Goal: Task Accomplishment & Management: Use online tool/utility

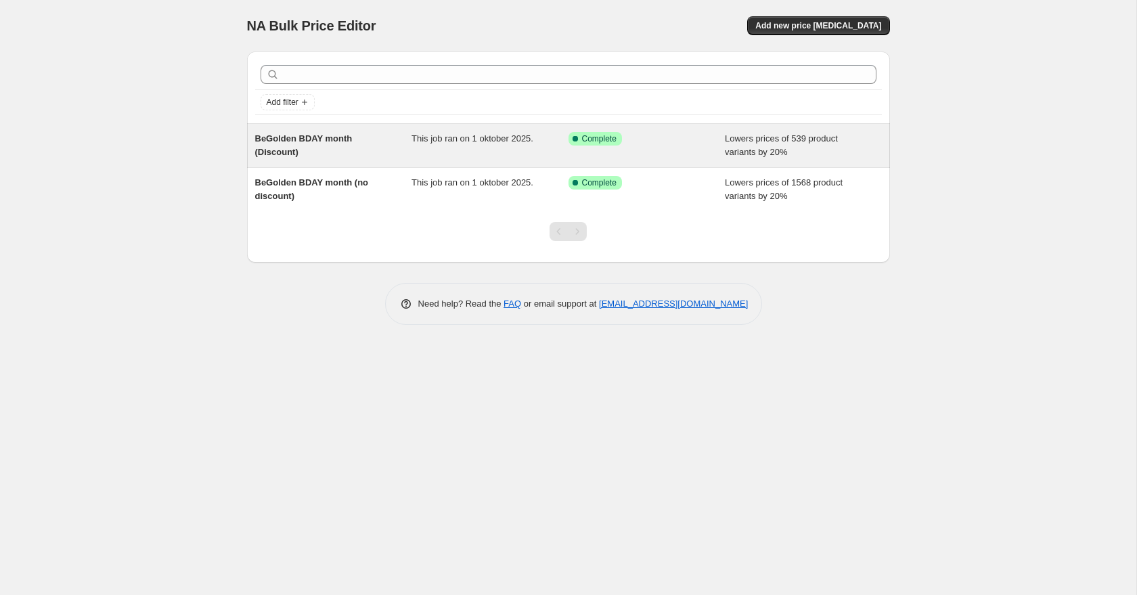
click at [355, 139] on div "BeGolden BDAY month (Discount)" at bounding box center [333, 145] width 157 height 27
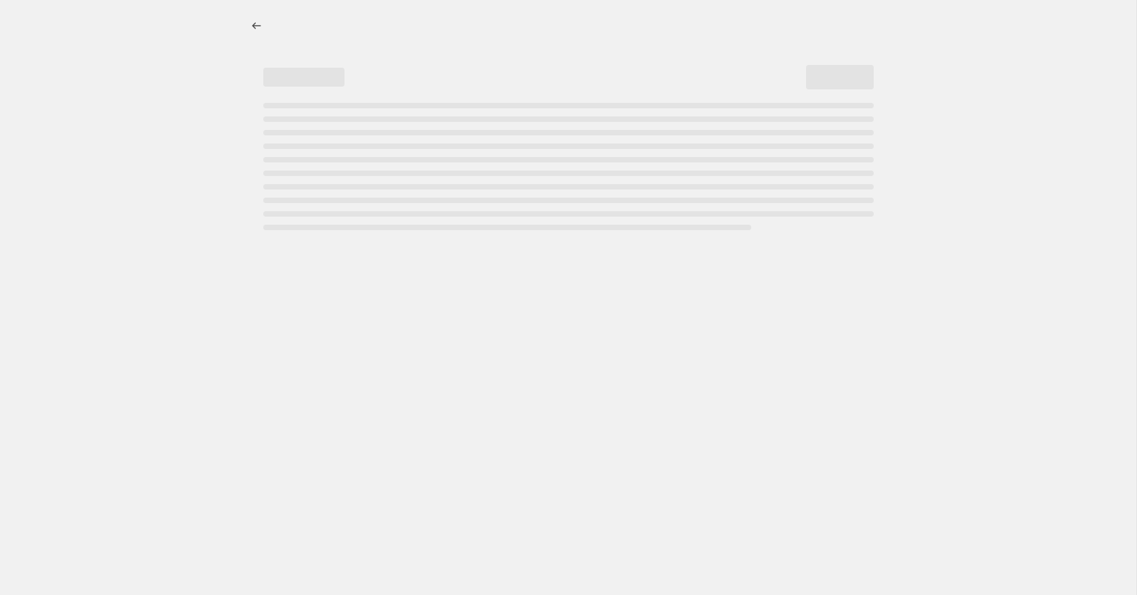
select select "percentage"
select select "no_change"
select select "not_equal"
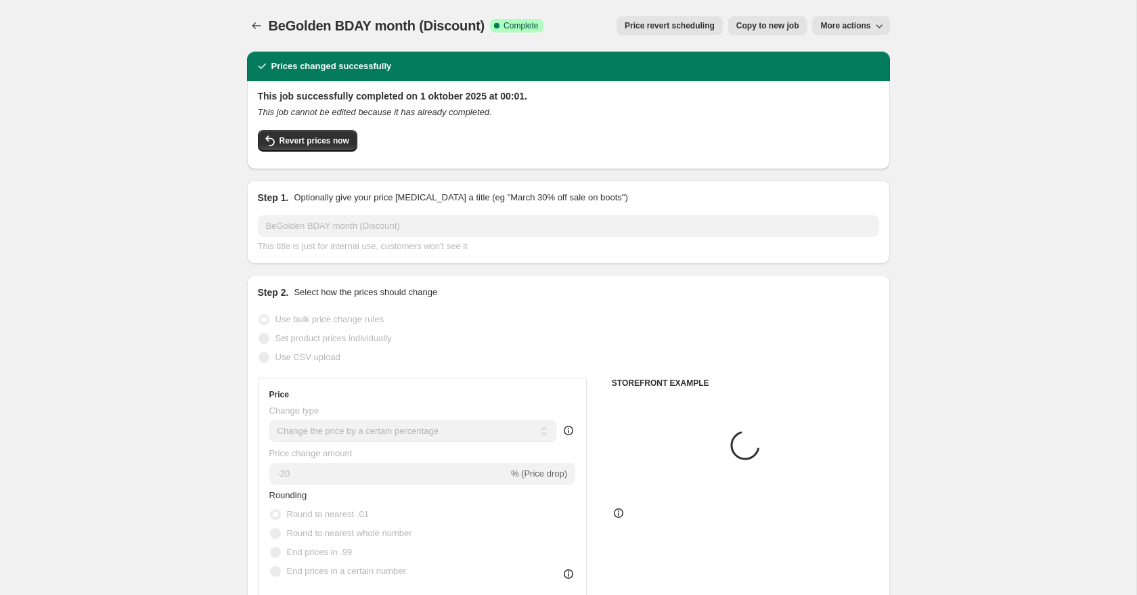
select select "tag"
select select "collection"
